Goal: Task Accomplishment & Management: Use online tool/utility

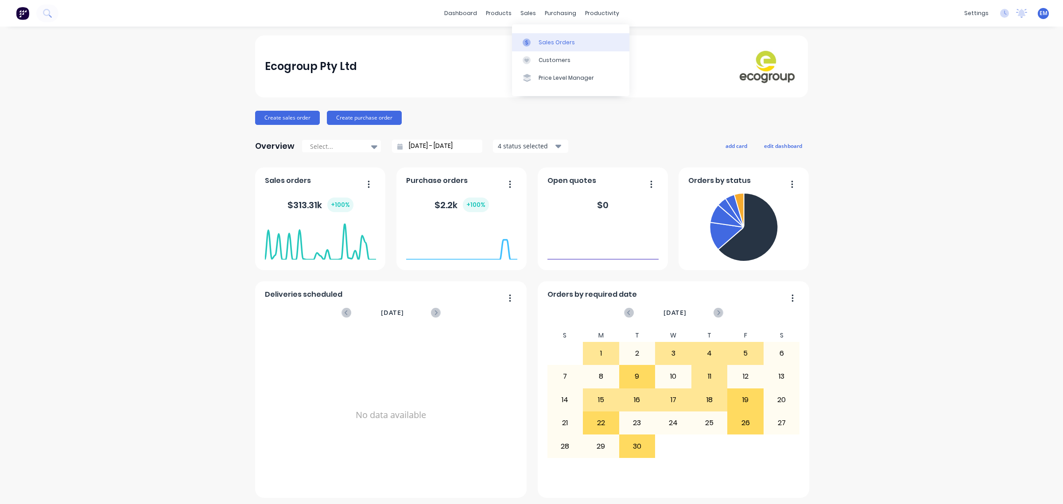
click at [532, 41] on div at bounding box center [528, 43] width 13 height 8
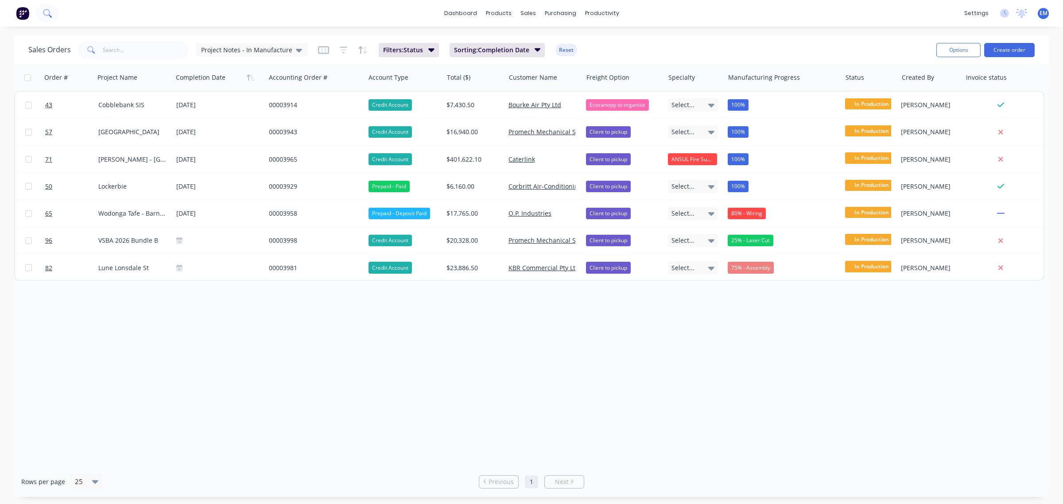
click at [51, 16] on icon at bounding box center [47, 13] width 8 height 8
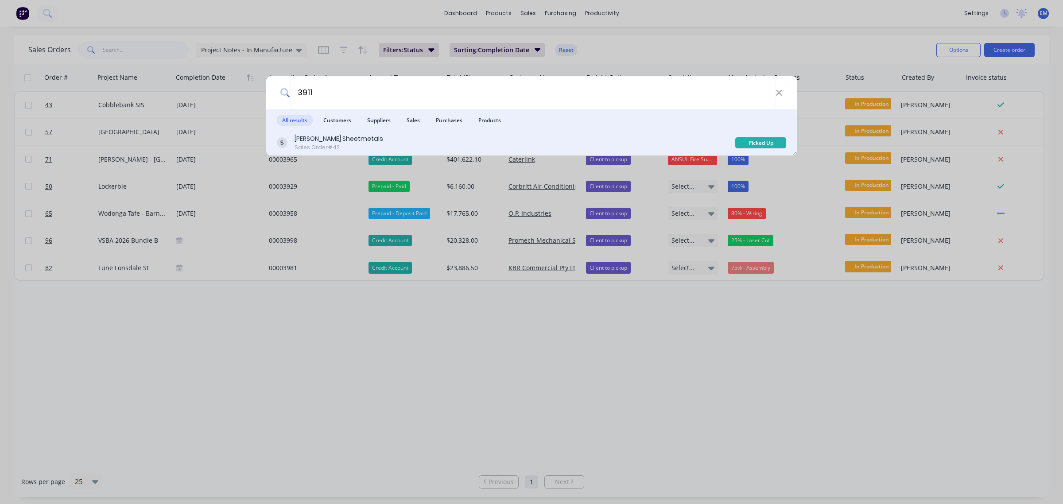
type input "3911"
click at [397, 138] on div "[PERSON_NAME] Sheetmetals Sales Order #42" at bounding box center [506, 142] width 458 height 17
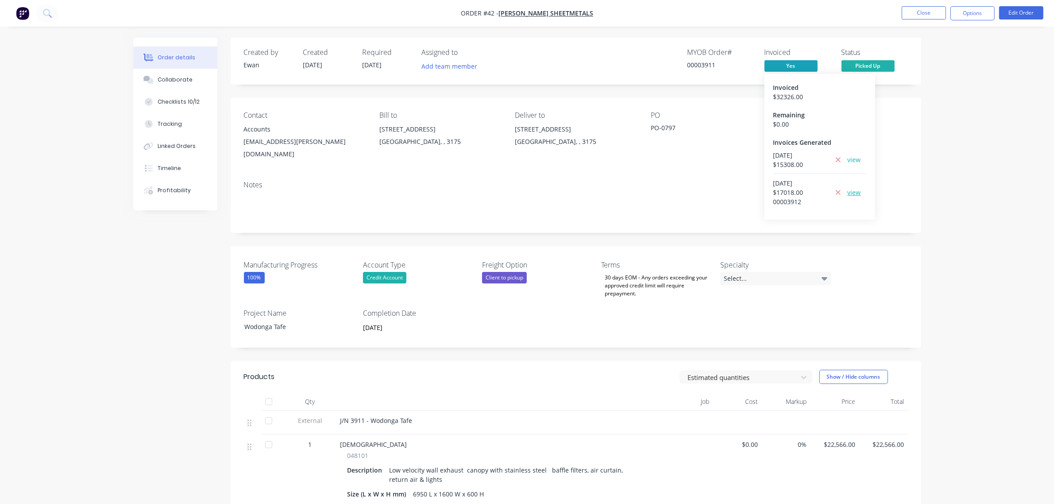
click at [857, 193] on link "view" at bounding box center [854, 192] width 13 height 9
click at [855, 160] on link "view" at bounding box center [854, 159] width 13 height 9
click at [905, 12] on button "Close" at bounding box center [924, 12] width 44 height 13
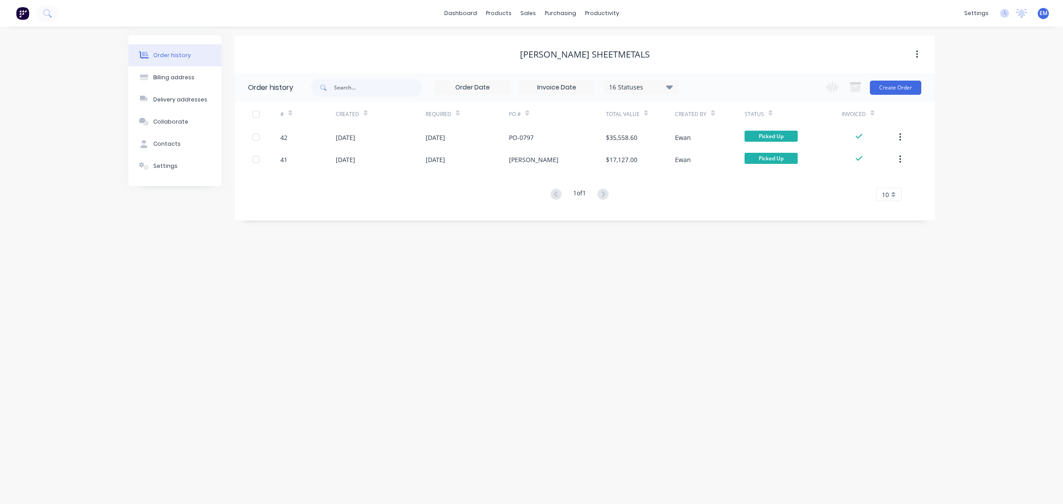
click at [24, 16] on img at bounding box center [22, 13] width 13 height 13
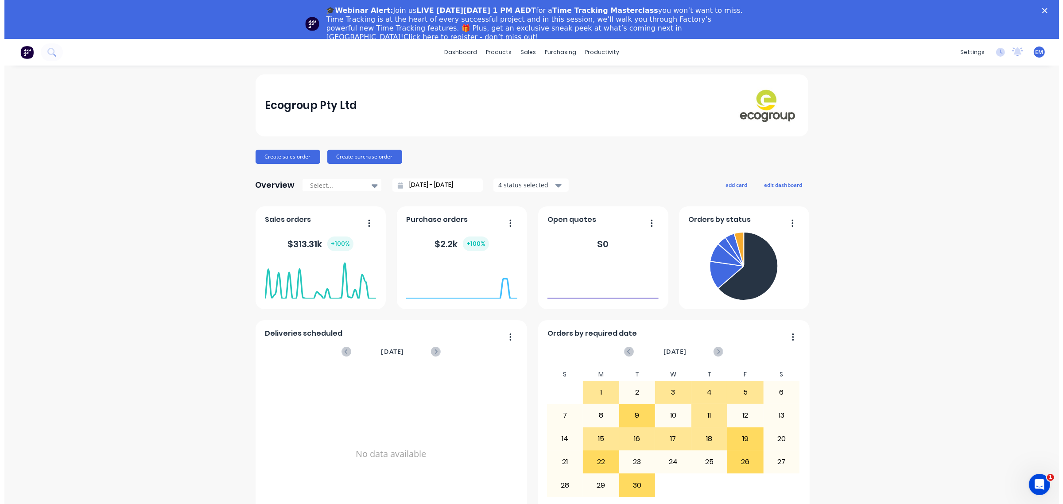
click at [1048, 485] on div "Open Intercom Messenger" at bounding box center [1038, 483] width 29 height 29
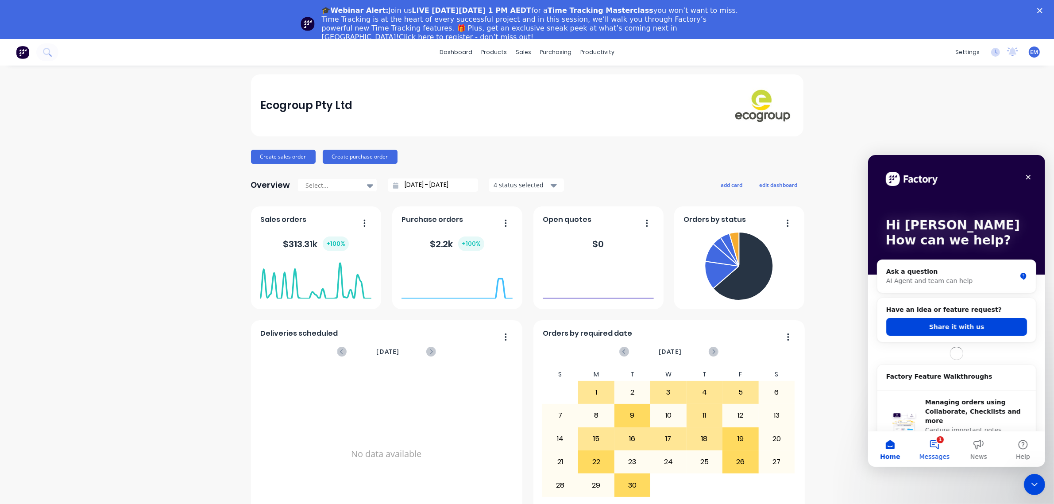
click at [943, 449] on button "1 Messages" at bounding box center [934, 448] width 44 height 35
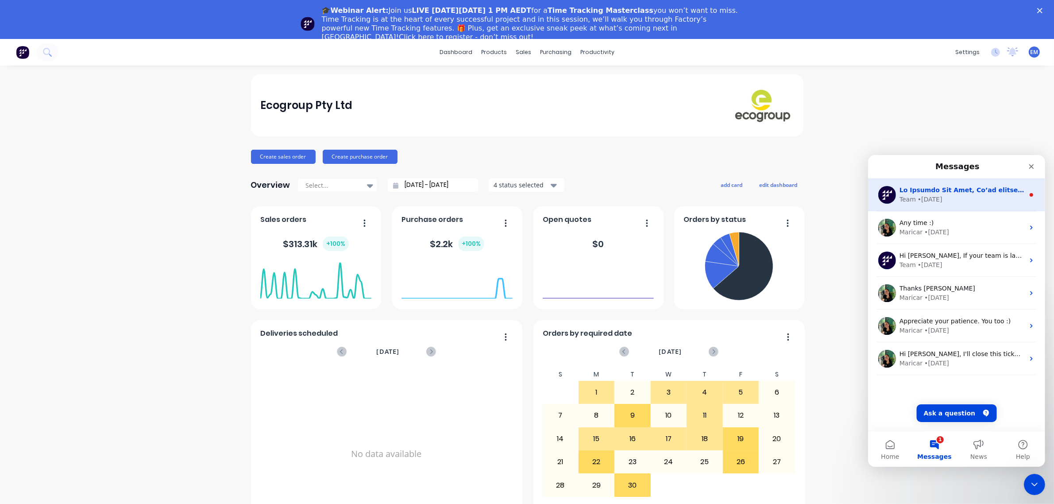
click at [932, 201] on div "• 1w ago" at bounding box center [929, 198] width 25 height 9
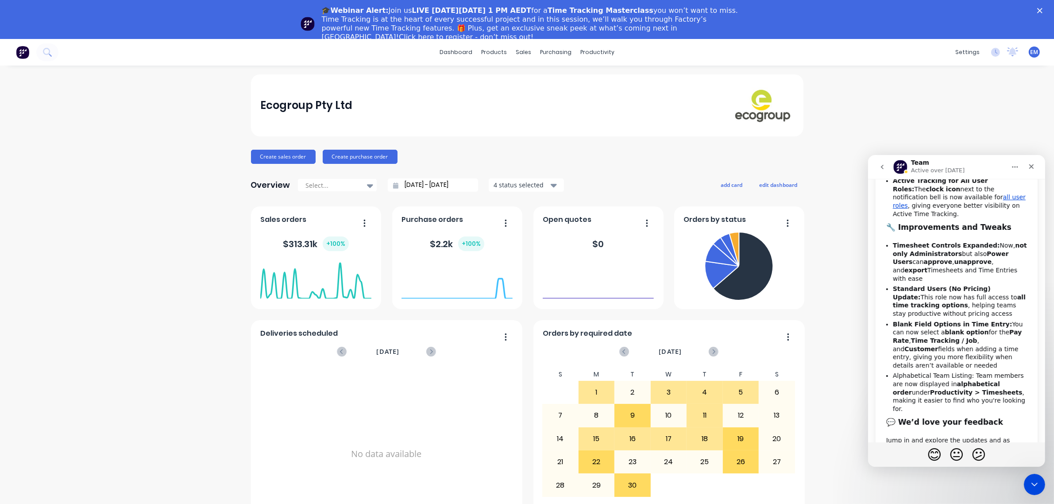
scroll to position [304, 0]
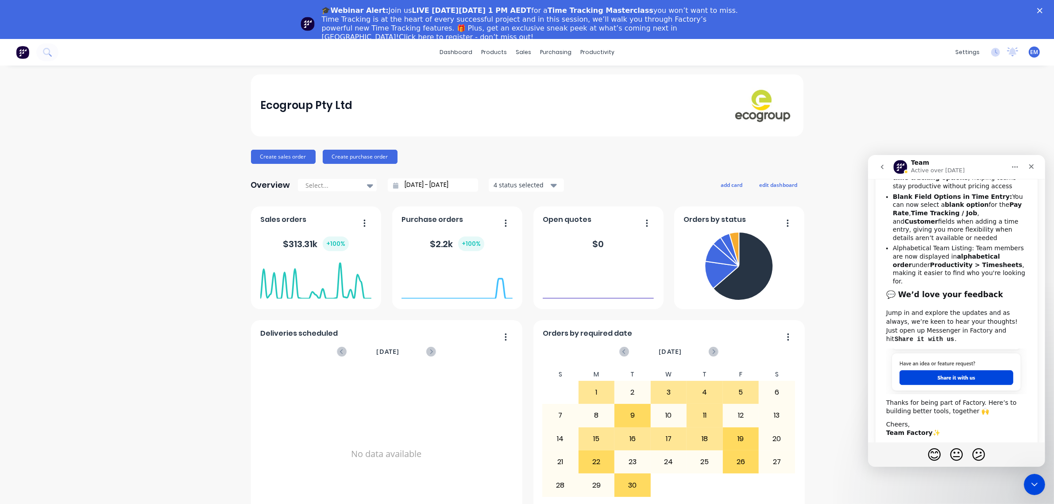
click at [882, 168] on icon "go back" at bounding box center [882, 166] width 3 height 4
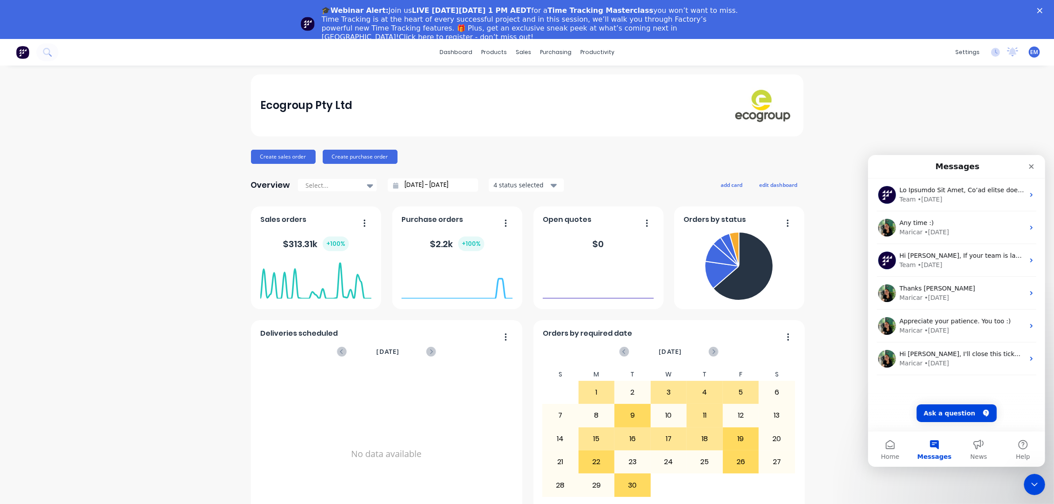
scroll to position [0, 0]
click at [951, 409] on button "Ask a question" at bounding box center [957, 413] width 80 height 18
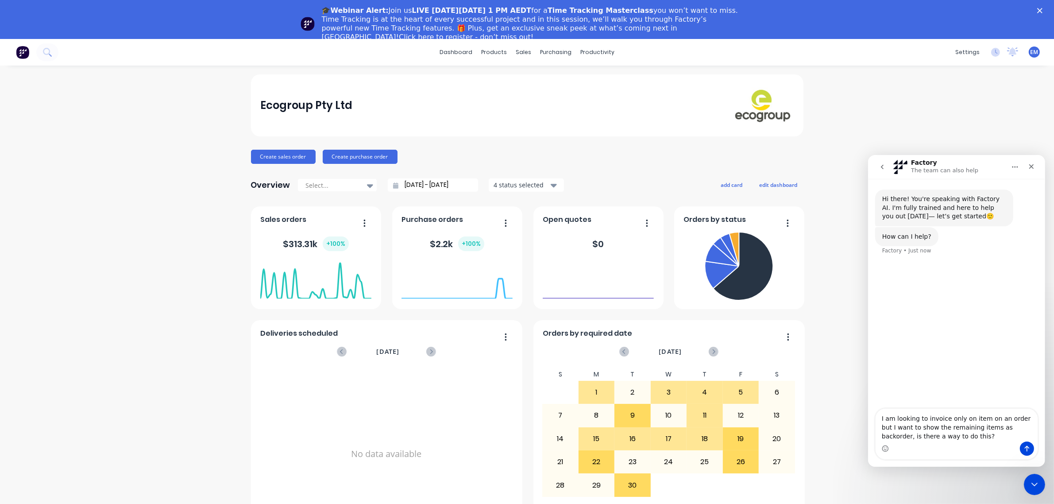
click at [880, 418] on textarea "I am looking to invoice only on item on an order but I want to show the remaini…" at bounding box center [956, 424] width 162 height 33
type textarea "Hi there,I am looking to invoice only on item on an order but I want to show th…"
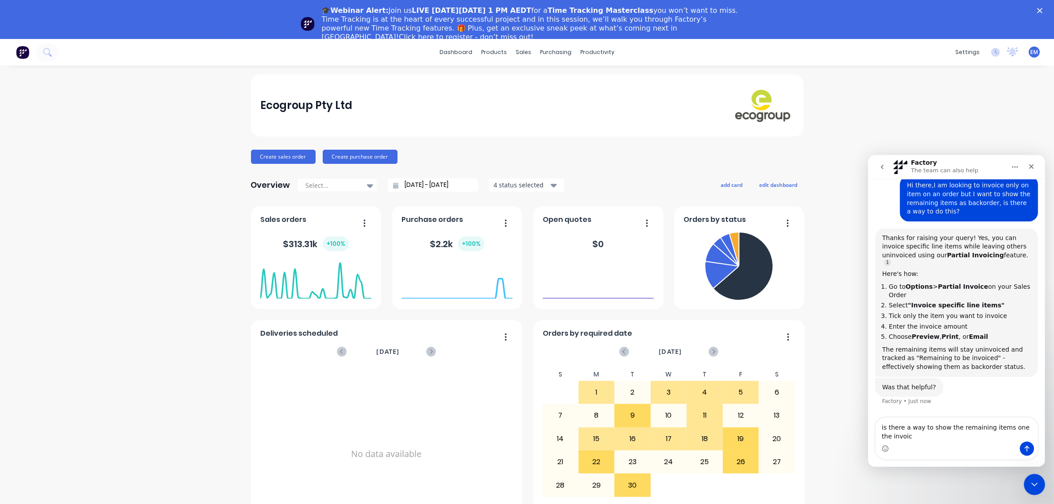
scroll to position [70, 0]
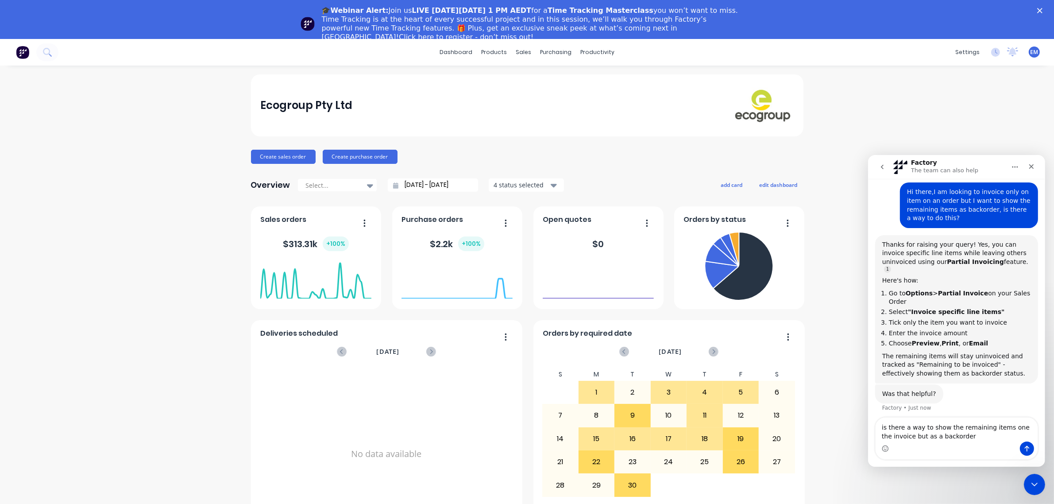
type textarea "is there a way to show the remaining items one the invoice but as a backorder?"
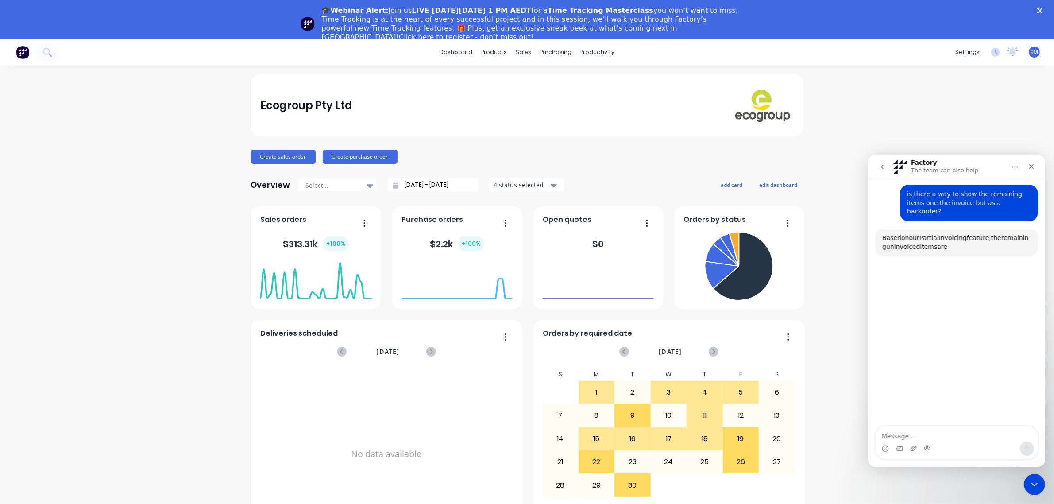
scroll to position [299, 0]
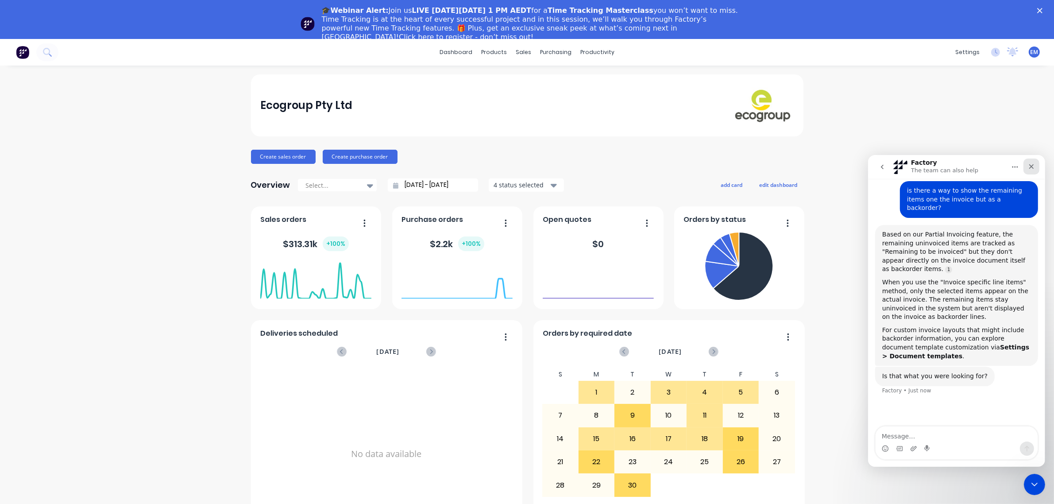
click at [1031, 168] on icon "Close" at bounding box center [1031, 165] width 7 height 7
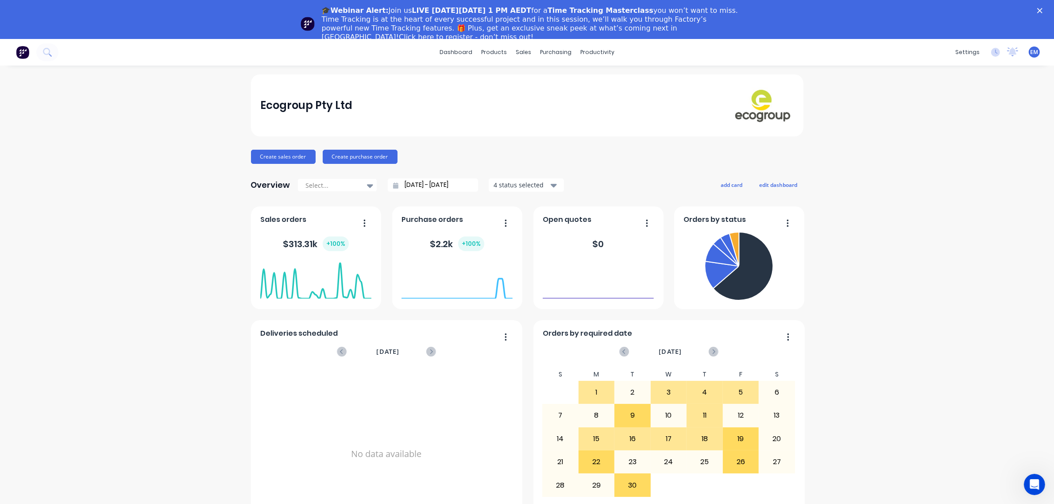
scroll to position [264, 0]
click at [1043, 12] on polygon "Close" at bounding box center [1039, 10] width 5 height 5
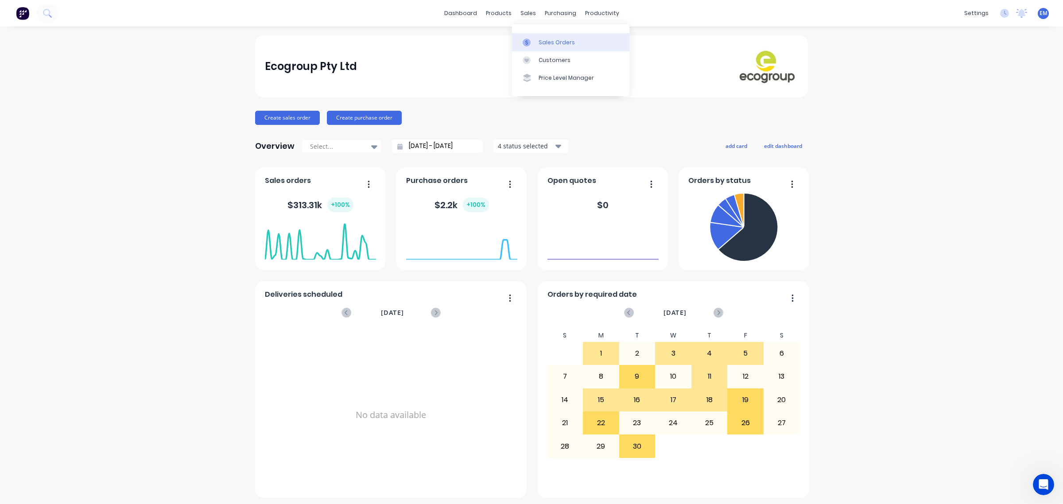
click at [531, 43] on div at bounding box center [528, 43] width 13 height 8
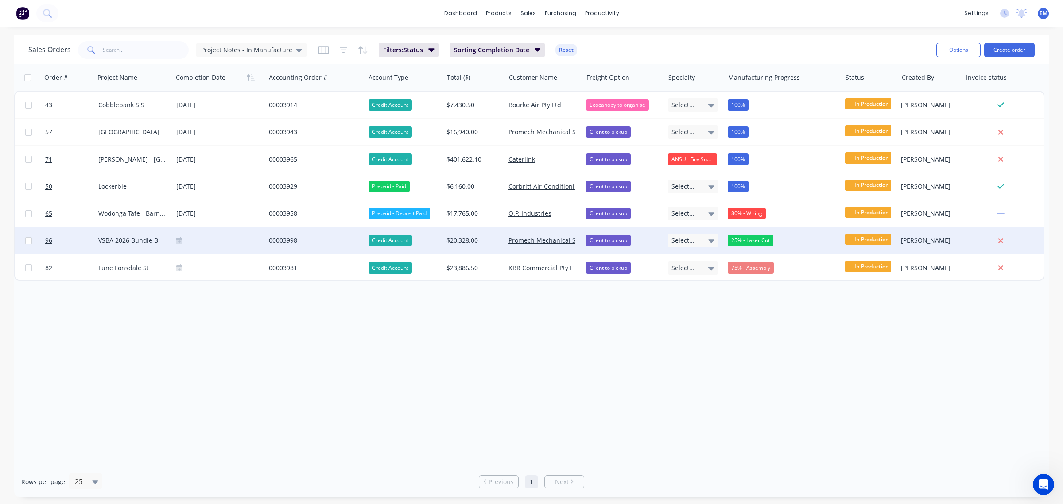
click at [270, 239] on div "00003998" at bounding box center [313, 240] width 88 height 9
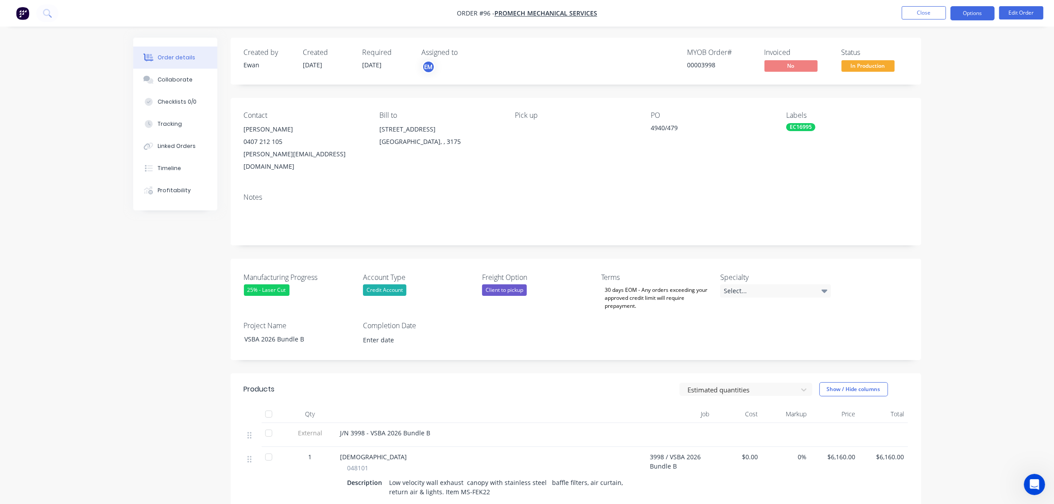
click at [962, 14] on button "Options" at bounding box center [973, 13] width 44 height 14
click at [938, 70] on div "Partial Invoice" at bounding box center [945, 71] width 81 height 13
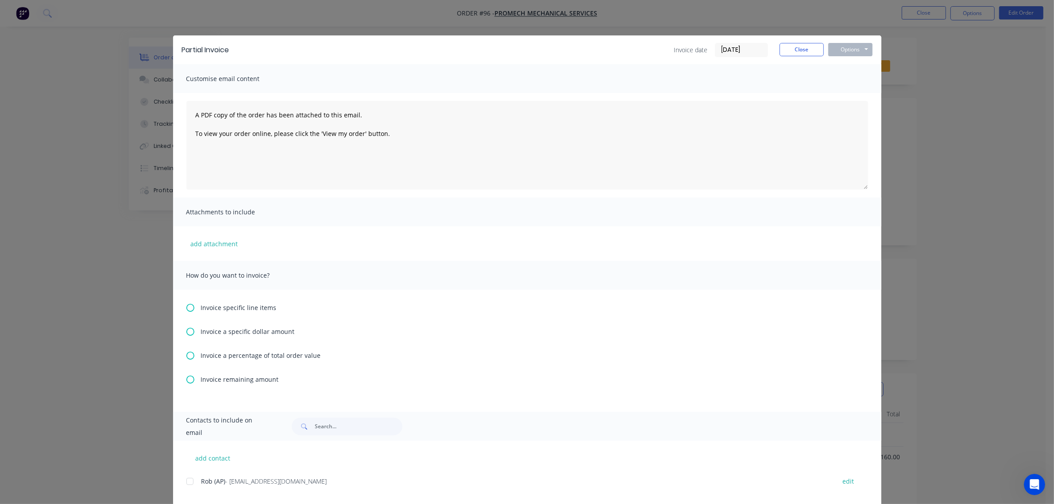
click at [207, 310] on span "Invoice specific line items" at bounding box center [239, 307] width 76 height 9
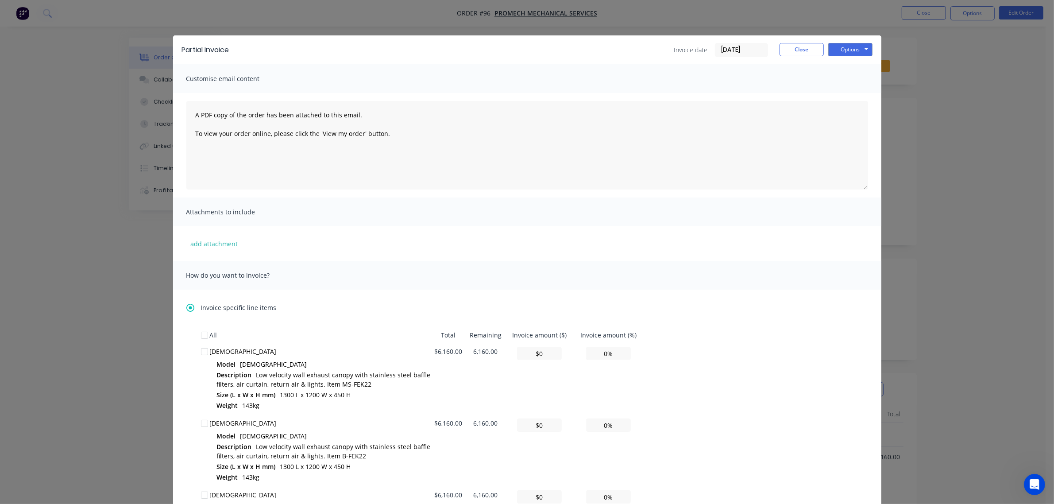
scroll to position [111, 0]
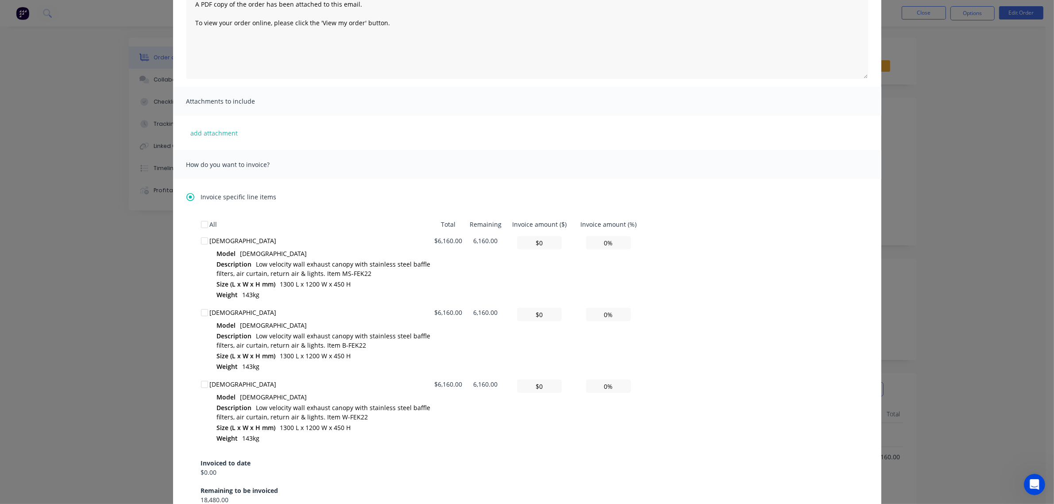
click at [201, 313] on div at bounding box center [205, 313] width 18 height 18
click at [592, 316] on input "0%" at bounding box center [608, 314] width 45 height 13
type input "$616.00"
type input "10%"
type input "$6,160.00"
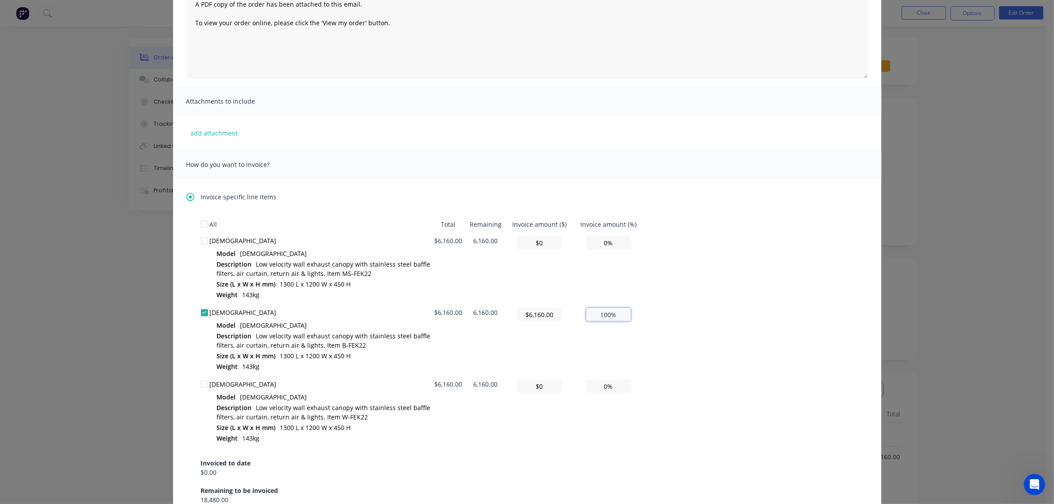
type input "100%"
click at [693, 296] on div "All Total Remaining Invoice amount ($) Invoice amount (%) SACRA Model SACRA Des…" at bounding box center [527, 360] width 653 height 288
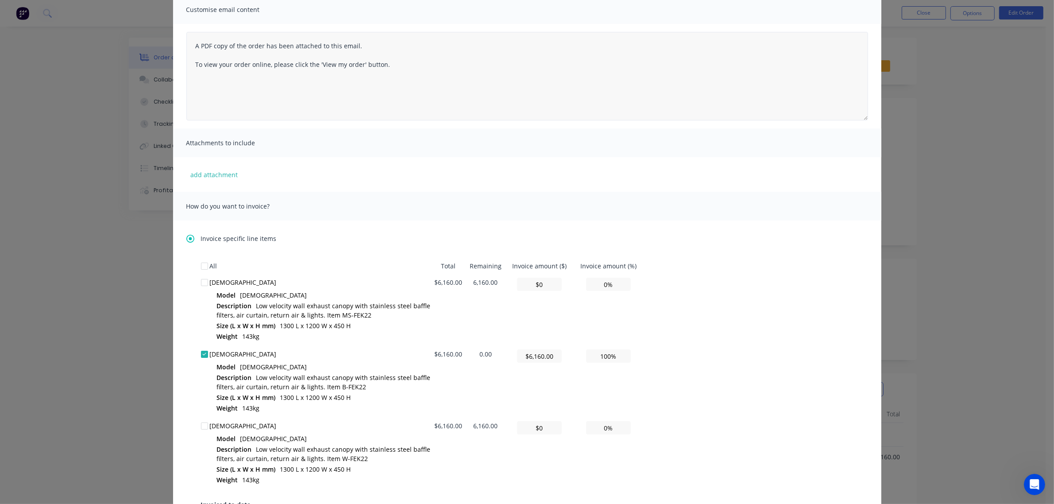
scroll to position [0, 0]
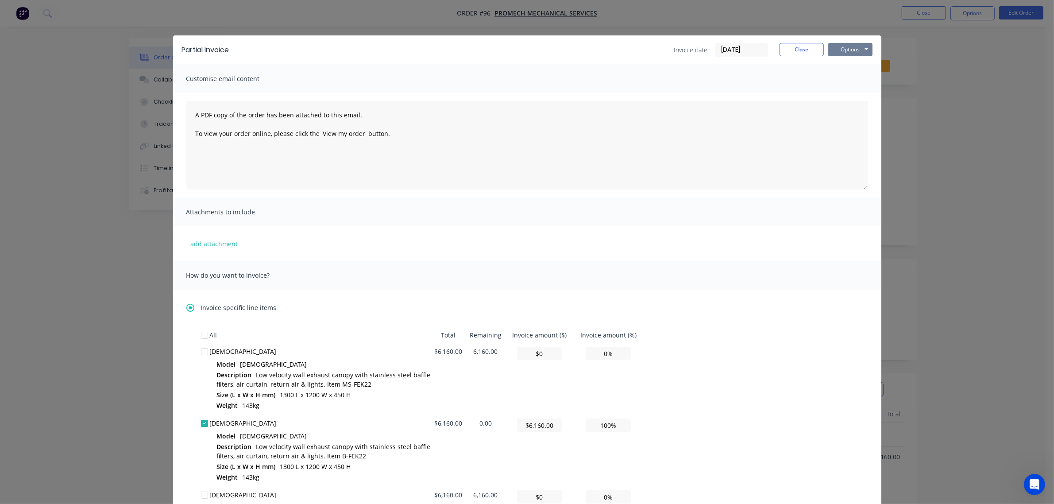
click at [836, 46] on button "Options" at bounding box center [850, 49] width 44 height 13
click at [847, 64] on button "Preview" at bounding box center [856, 65] width 57 height 15
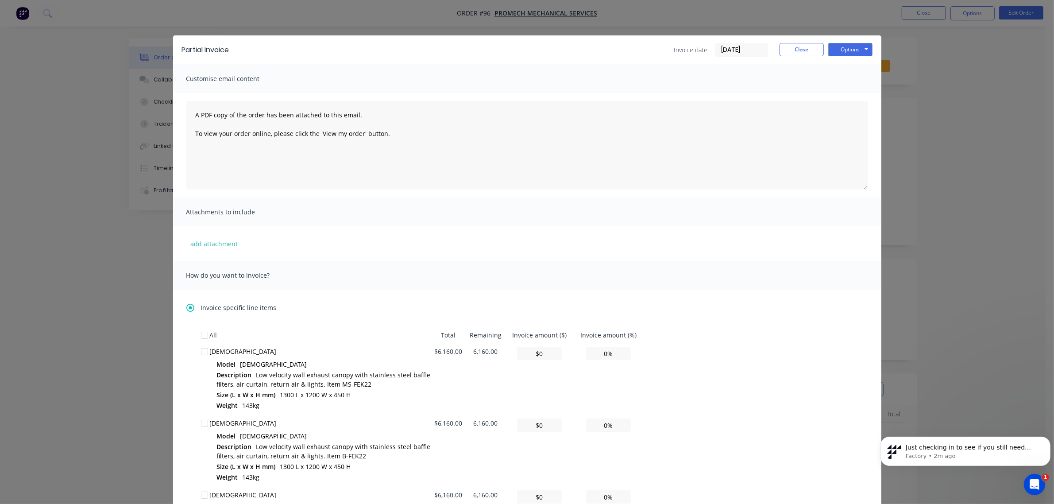
scroll to position [345, 0]
click at [797, 52] on button "Close" at bounding box center [802, 49] width 44 height 13
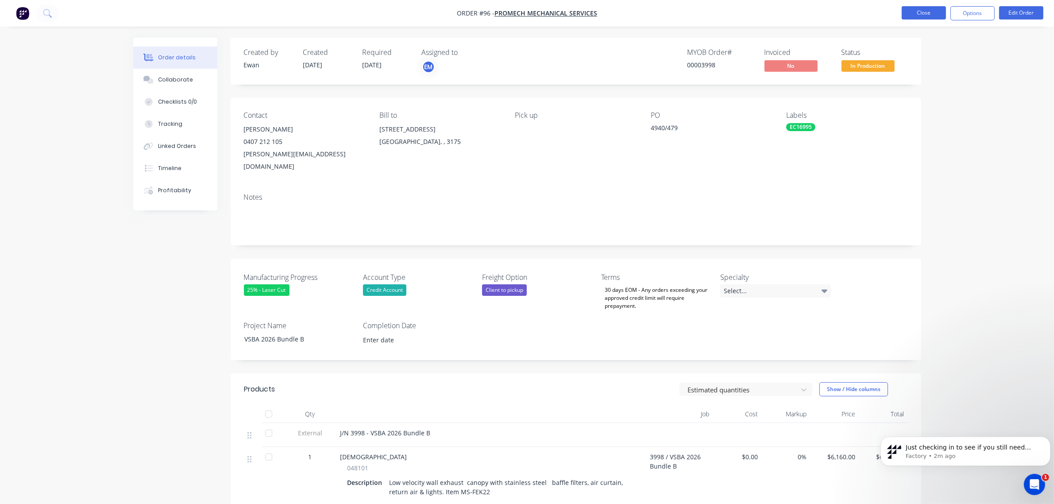
click at [915, 12] on button "Close" at bounding box center [924, 12] width 44 height 13
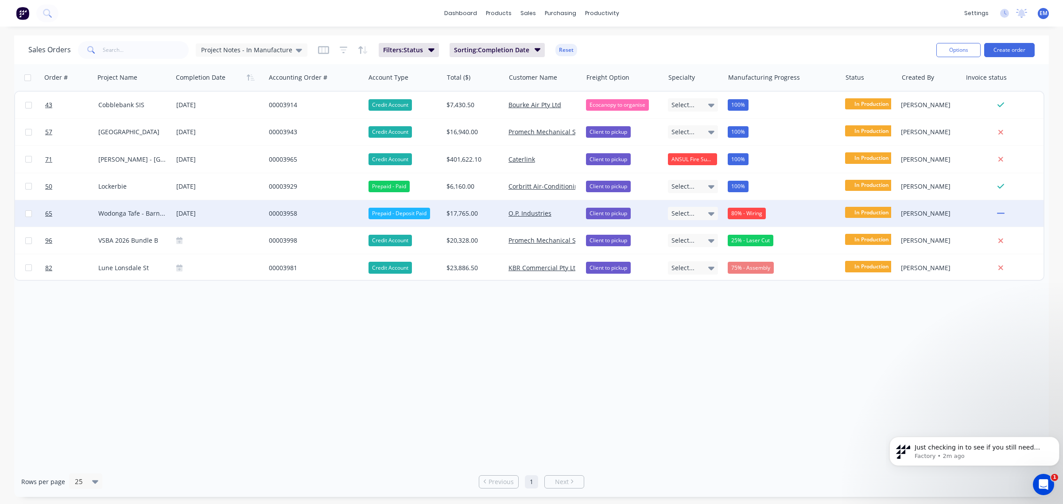
click at [282, 211] on div "00003958" at bounding box center [313, 213] width 88 height 9
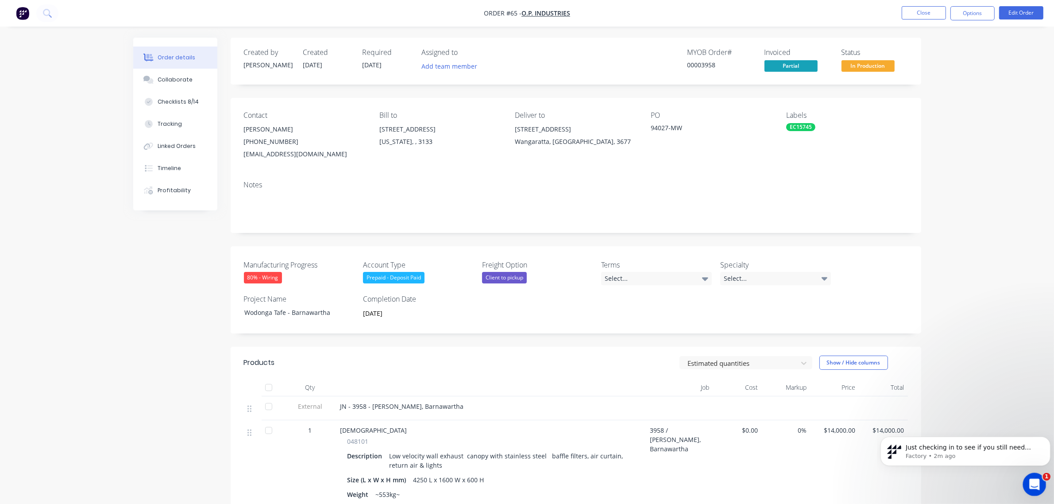
click at [1037, 478] on icon "Open Intercom Messenger" at bounding box center [1033, 483] width 15 height 15
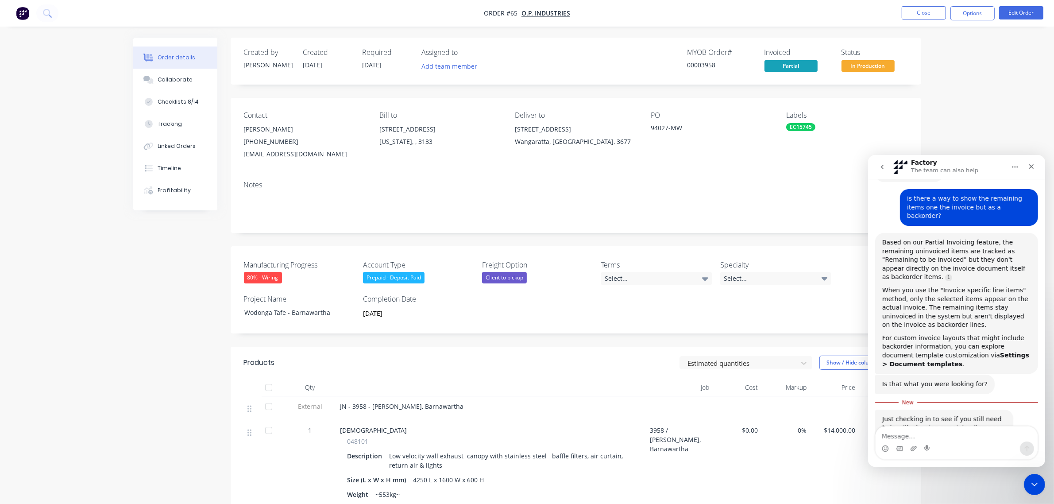
scroll to position [360, 0]
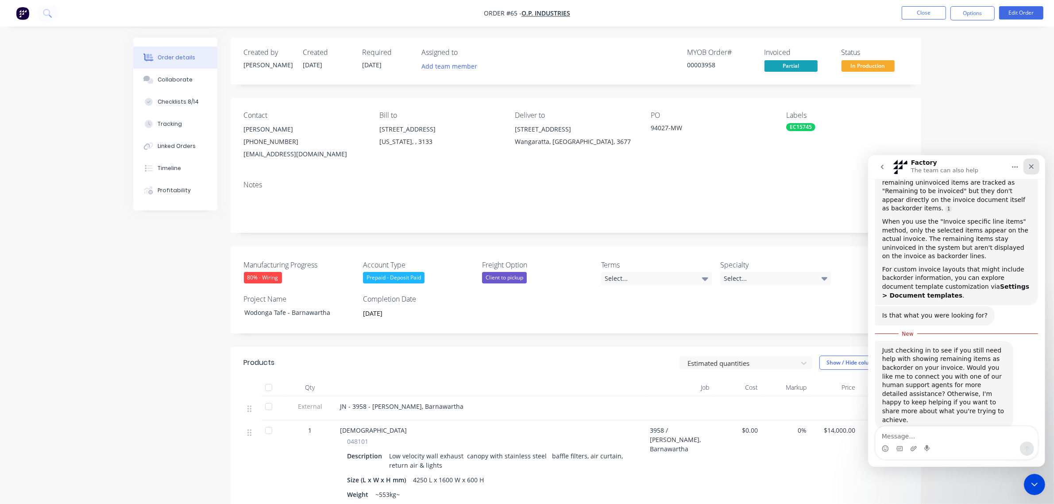
click at [1034, 166] on icon "Close" at bounding box center [1031, 165] width 7 height 7
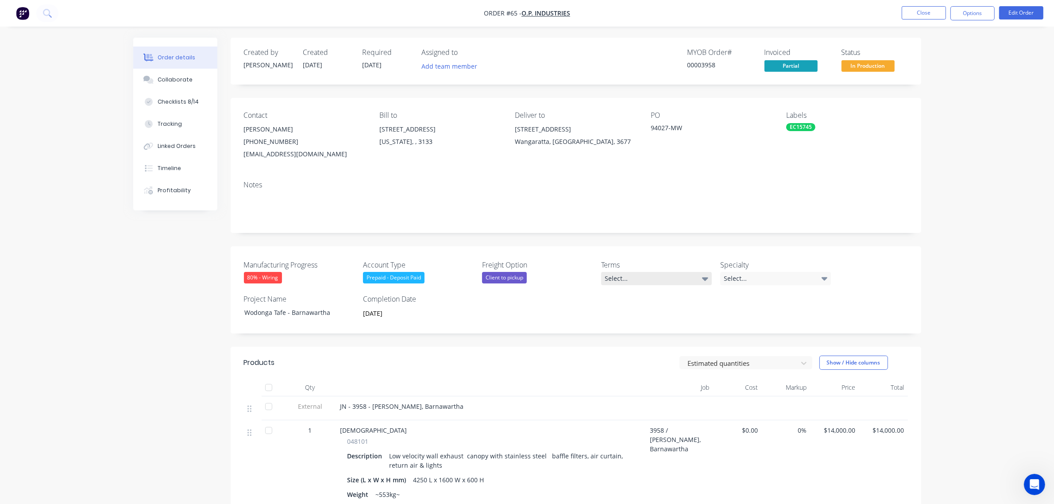
click at [647, 284] on div "Select..." at bounding box center [656, 278] width 111 height 13
click at [657, 315] on div "Prepaid - 50% Deposit payment required to commence drawings, full payment requi…" at bounding box center [654, 315] width 93 height 12
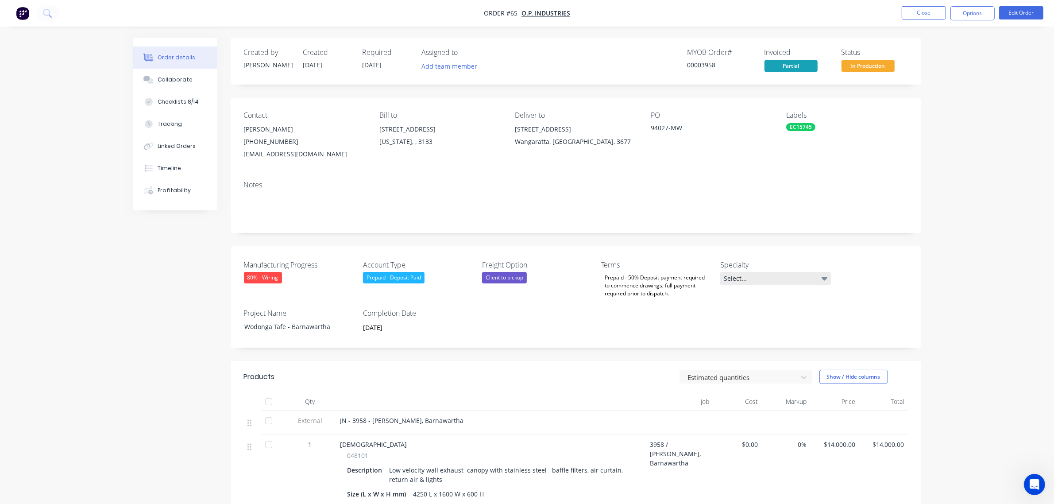
click at [762, 280] on div "Select..." at bounding box center [775, 278] width 111 height 13
click at [919, 283] on div "Manufacturing Progress 80% - Wiring Account Type Prepaid - Deposit Paid Freight…" at bounding box center [576, 296] width 691 height 101
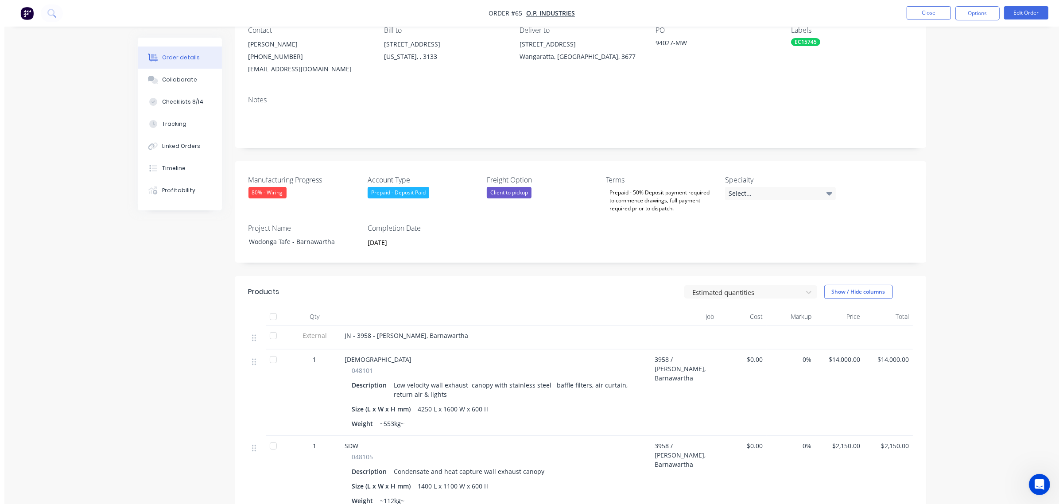
scroll to position [0, 0]
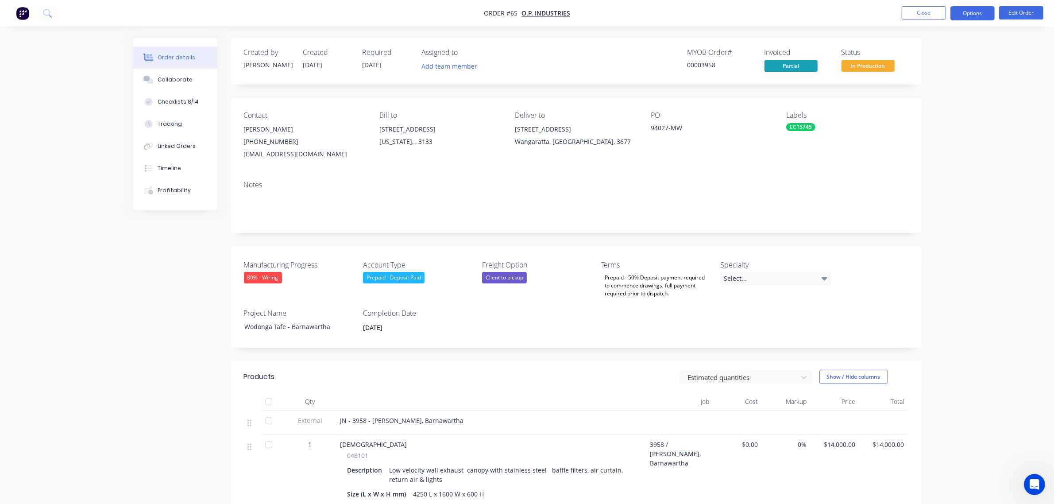
click at [975, 15] on button "Options" at bounding box center [973, 13] width 44 height 14
click at [948, 70] on div "Partial Invoice" at bounding box center [945, 71] width 81 height 13
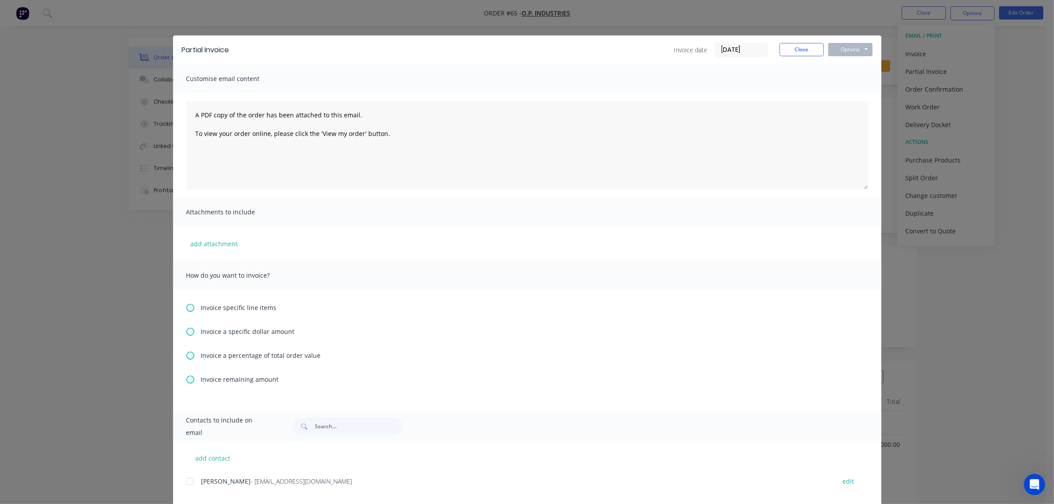
click at [224, 380] on span "Invoice remaining amount" at bounding box center [240, 379] width 78 height 9
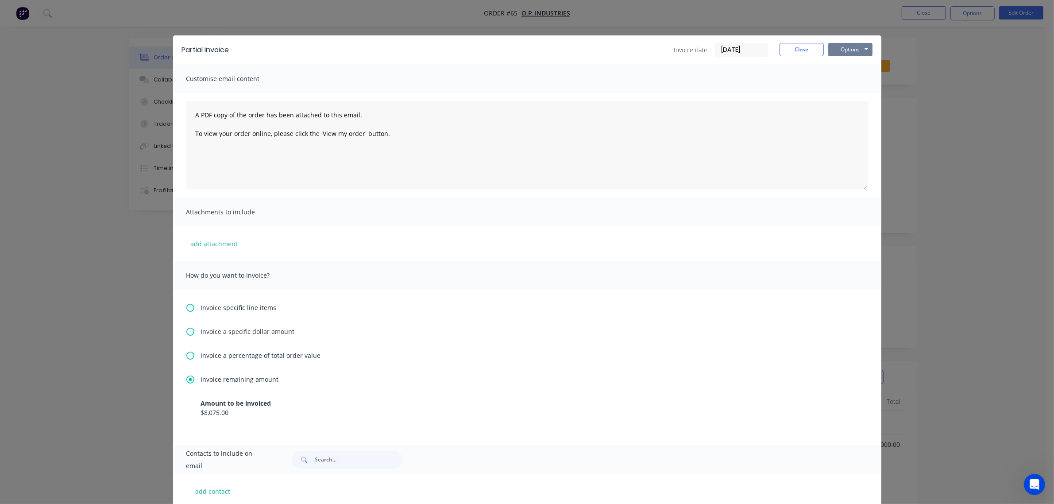
click at [839, 50] on button "Options" at bounding box center [850, 49] width 44 height 13
click at [843, 83] on button "Print" at bounding box center [856, 80] width 57 height 15
click at [782, 51] on button "Close" at bounding box center [802, 49] width 44 height 13
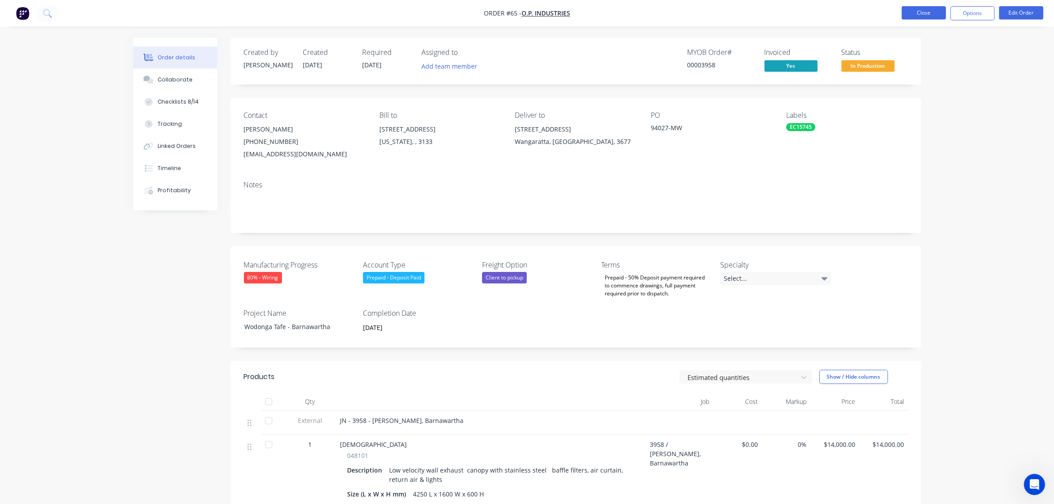
click at [939, 12] on button "Close" at bounding box center [924, 12] width 44 height 13
